Goal: Information Seeking & Learning: Find specific fact

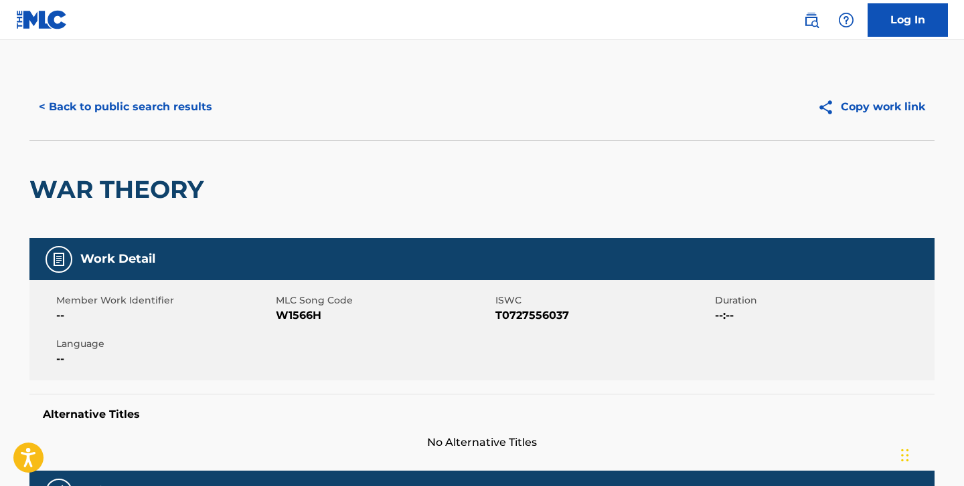
click at [130, 114] on button "< Back to public search results" at bounding box center [125, 106] width 192 height 33
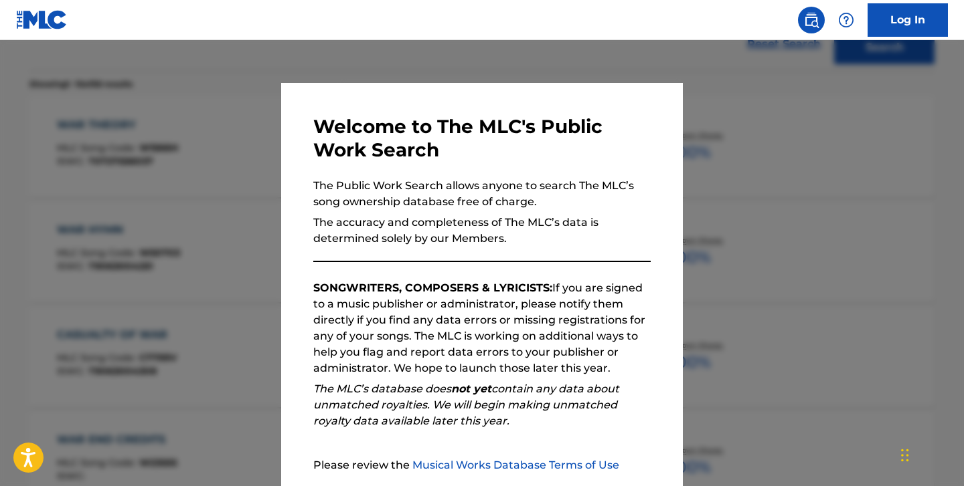
click at [713, 102] on div at bounding box center [482, 283] width 964 height 486
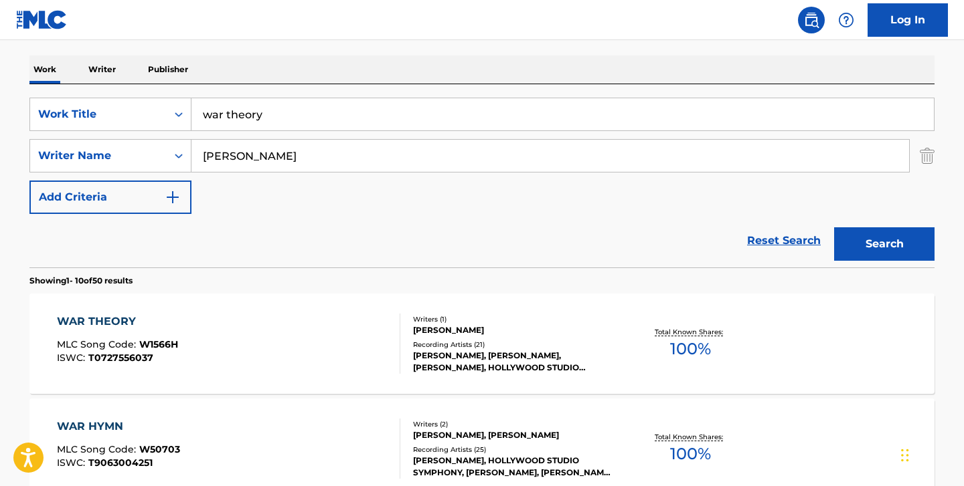
scroll to position [0, 0]
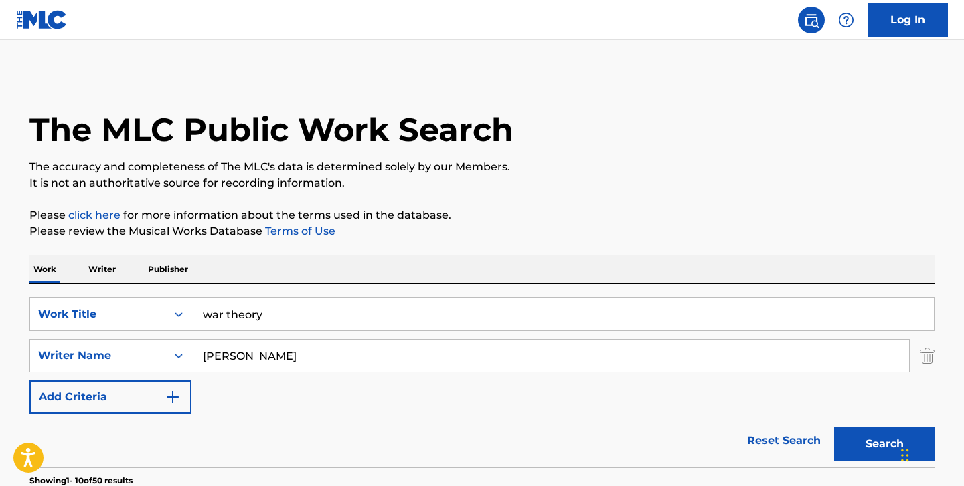
click at [117, 274] on p "Writer" at bounding box center [101, 270] width 35 height 28
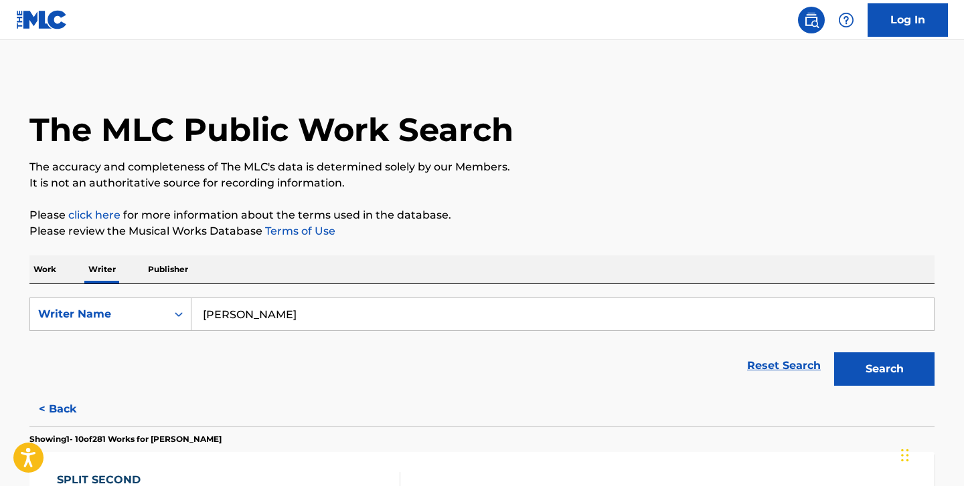
click at [244, 307] on input "[PERSON_NAME]" at bounding box center [562, 314] width 742 height 32
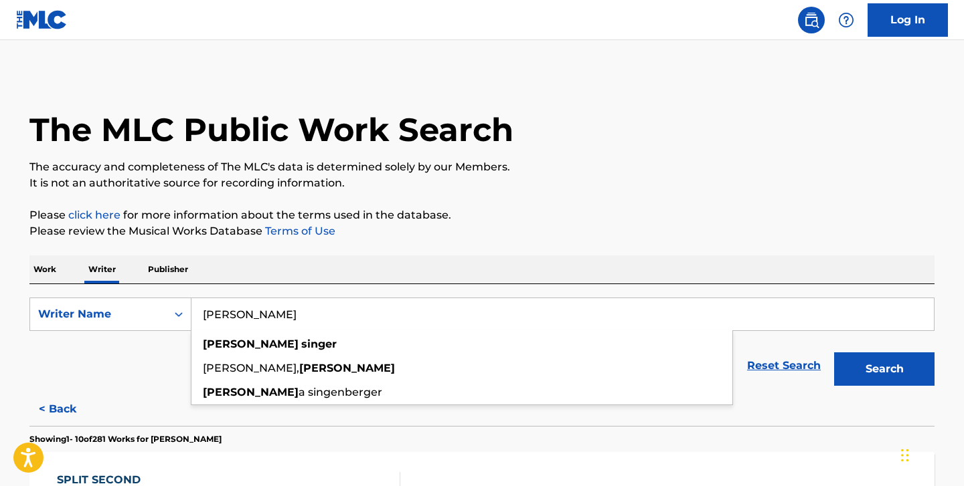
type input "[PERSON_NAME]"
click at [834, 353] on button "Search" at bounding box center [884, 369] width 100 height 33
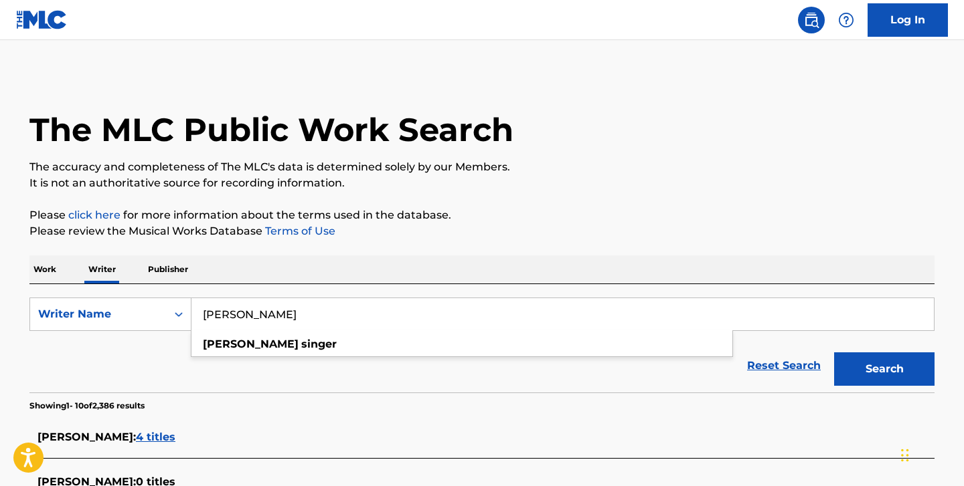
scroll to position [201, 0]
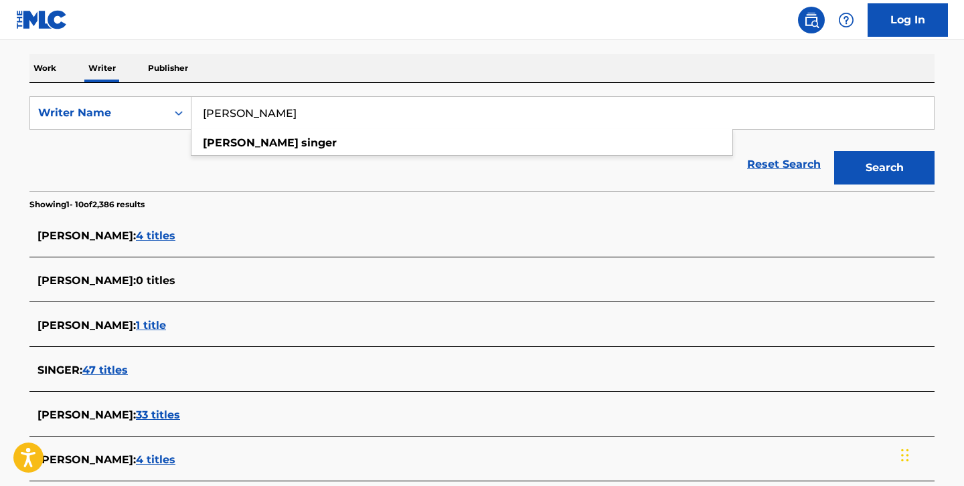
click at [314, 208] on section "Showing 1 - 10 of 2,386 results" at bounding box center [481, 200] width 905 height 19
click at [143, 236] on span "4 titles" at bounding box center [155, 236] width 39 height 13
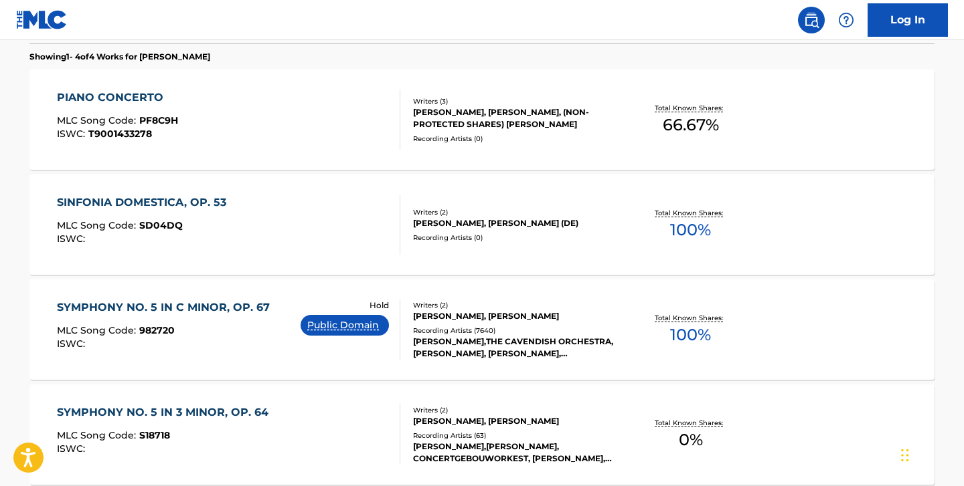
scroll to position [387, 0]
